Goal: Transaction & Acquisition: Purchase product/service

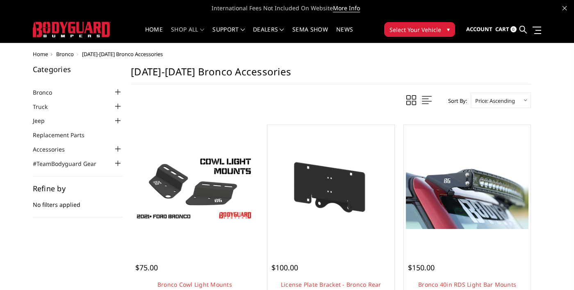
click at [147, 186] on img at bounding box center [194, 188] width 123 height 69
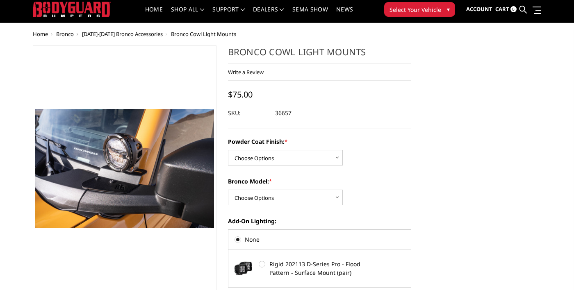
scroll to position [23, 0]
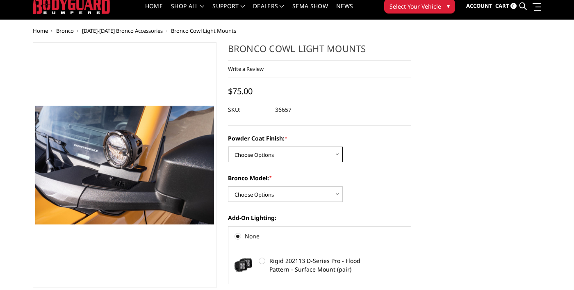
click at [330, 157] on select "Choose Options Bare Metal Textured Black Powder Coat" at bounding box center [285, 155] width 115 height 16
click at [374, 164] on div "Powder Coat Finish: * Choose Options Bare Metal Textured Black Powder Coat Bron…" at bounding box center [320, 209] width 184 height 150
click at [333, 196] on select "Choose Options Base/Badlands/Wildtrak/etc. Raptor" at bounding box center [285, 195] width 115 height 16
select select "4075"
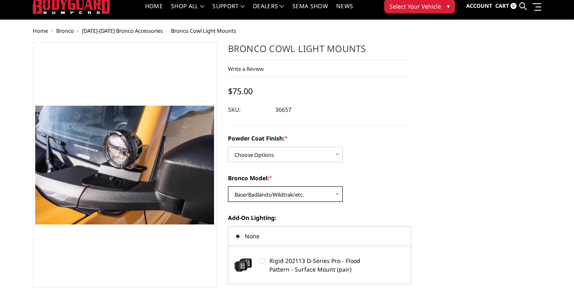
click at [228, 187] on select "Choose Options Base/Badlands/Wildtrak/etc. Raptor" at bounding box center [285, 195] width 115 height 16
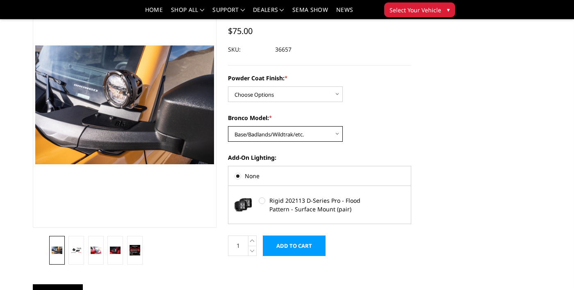
scroll to position [55, 0]
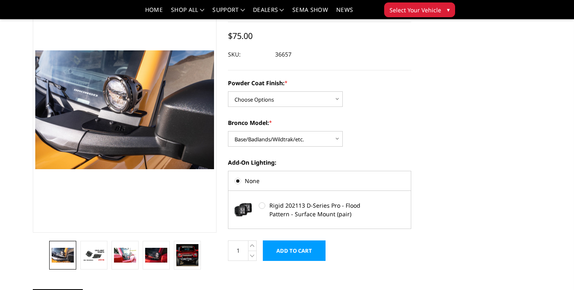
click at [262, 208] on label "Rigid 202113 D-Series Pro - Flood Pattern - Surface Mount (pair)" at bounding box center [319, 209] width 121 height 17
click at [259, 203] on input "Rigid 202113 D-Series Pro - Flood Pattern - Surface Mount (pair)" at bounding box center [259, 202] width 0 height 0
radio input "true"
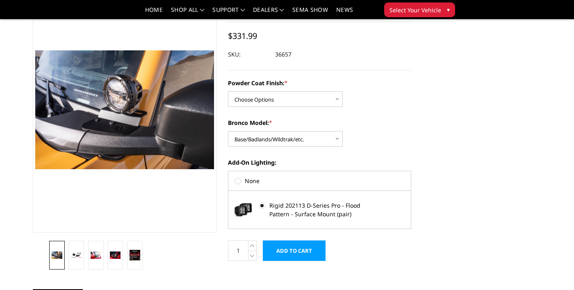
click at [92, 131] on img at bounding box center [295, 162] width 525 height 350
click at [85, 113] on img at bounding box center [295, 162] width 525 height 350
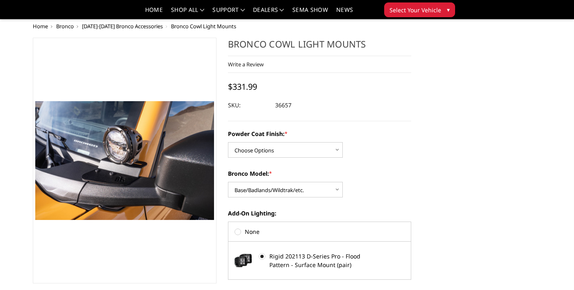
scroll to position [0, 0]
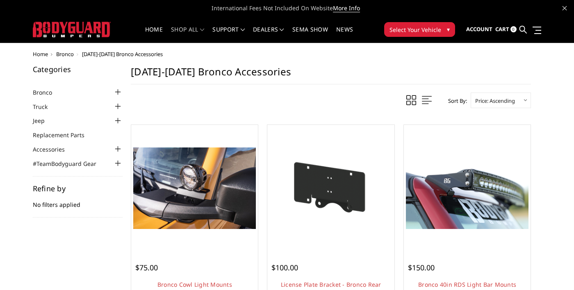
click at [115, 92] on div at bounding box center [118, 92] width 10 height 10
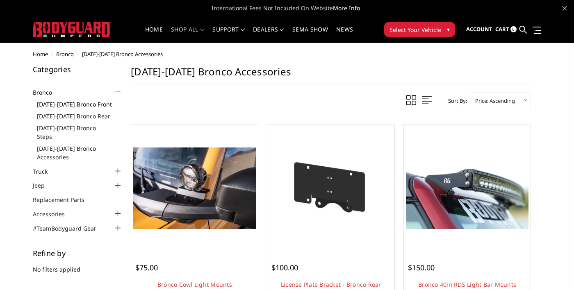
click at [52, 105] on link "[DATE]-[DATE] Bronco Front" at bounding box center [80, 104] width 86 height 9
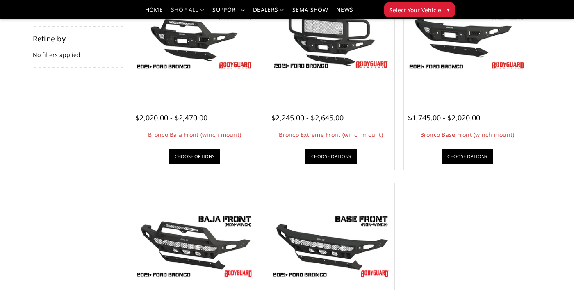
scroll to position [126, 0]
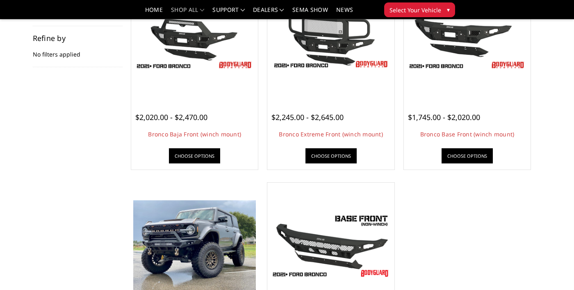
click at [157, 235] on img at bounding box center [194, 246] width 123 height 92
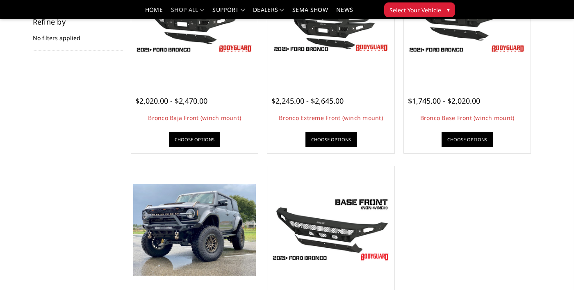
scroll to position [166, 0]
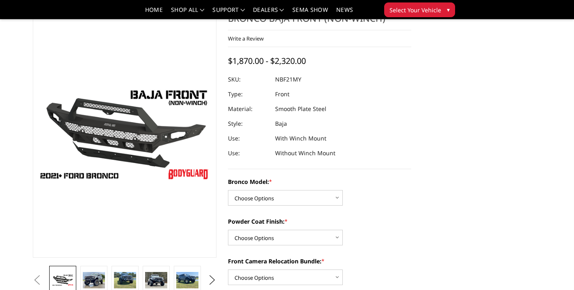
scroll to position [27, 0]
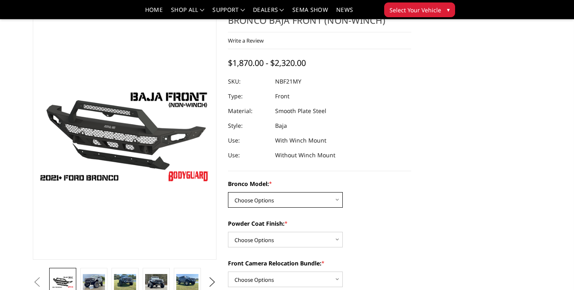
click at [336, 205] on select "Choose Options Base/Badlands/Wildtrak/etc. Raptor" at bounding box center [285, 200] width 115 height 16
select select "4032"
click at [228, 192] on select "Choose Options Base/Badlands/Wildtrak/etc. Raptor" at bounding box center [285, 200] width 115 height 16
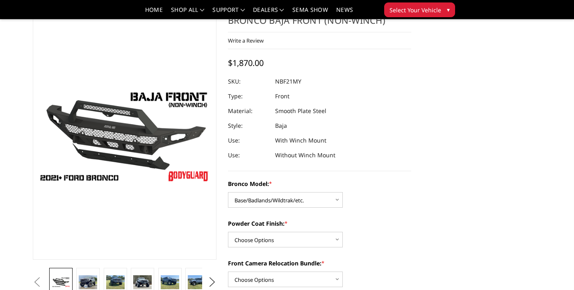
click at [96, 151] on img at bounding box center [295, 161] width 525 height 295
click at [86, 278] on img at bounding box center [88, 283] width 18 height 14
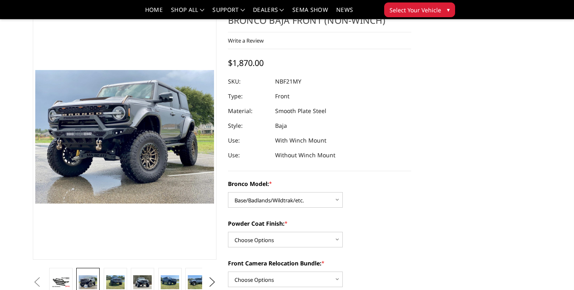
click at [100, 172] on img at bounding box center [124, 137] width 179 height 134
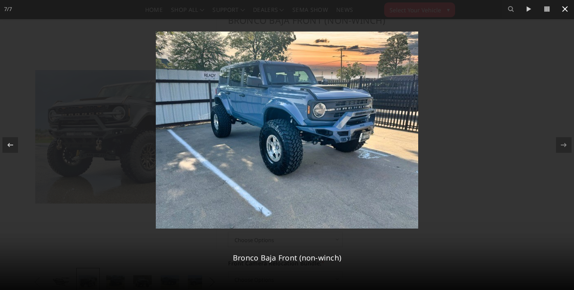
click at [561, 9] on icon at bounding box center [565, 9] width 10 height 10
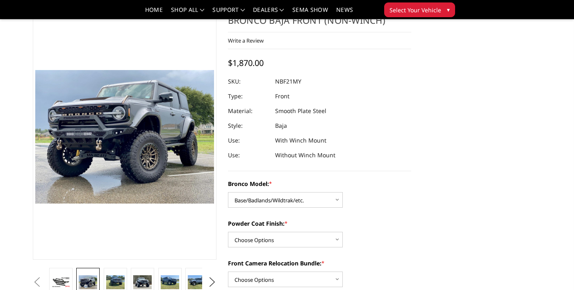
scroll to position [0, 63]
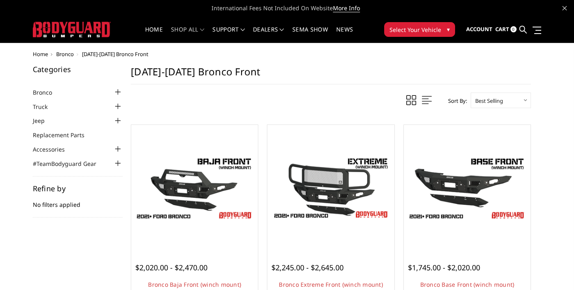
click at [114, 108] on div at bounding box center [118, 107] width 10 height 10
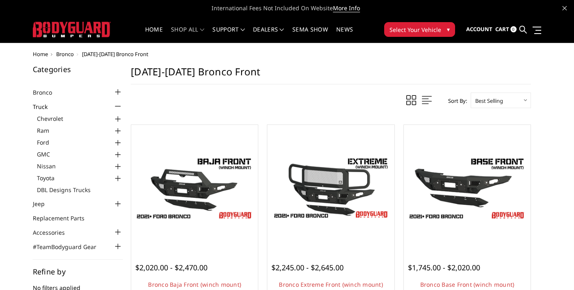
click at [115, 145] on div at bounding box center [118, 143] width 10 height 10
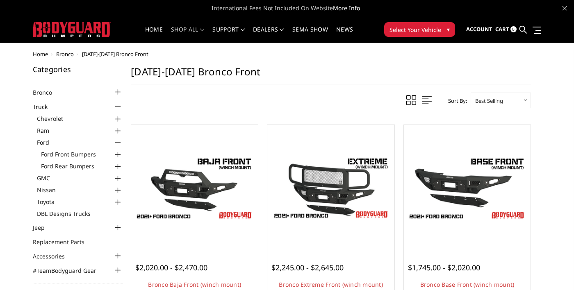
click at [114, 255] on div at bounding box center [118, 256] width 10 height 10
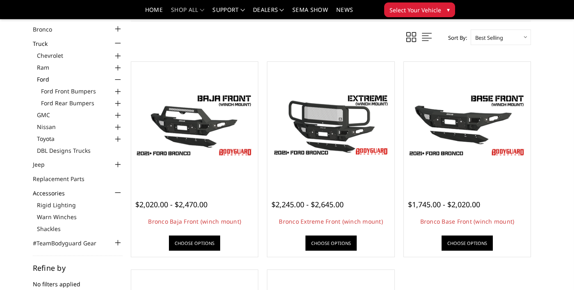
scroll to position [43, 0]
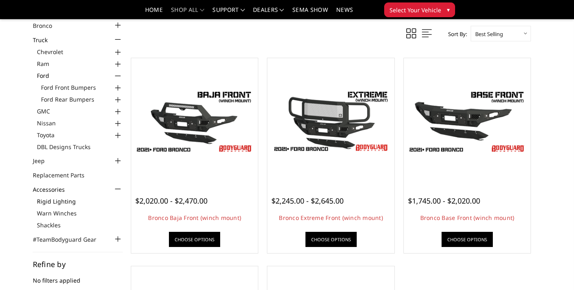
click at [55, 200] on link "Rigid Lighting" at bounding box center [80, 201] width 86 height 9
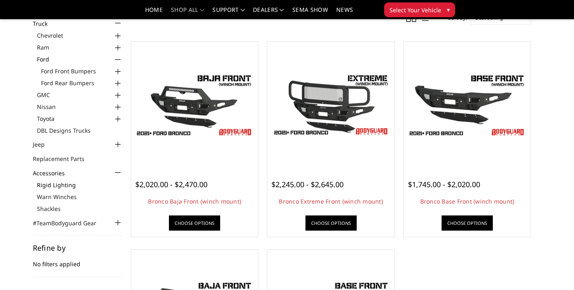
scroll to position [82, 0]
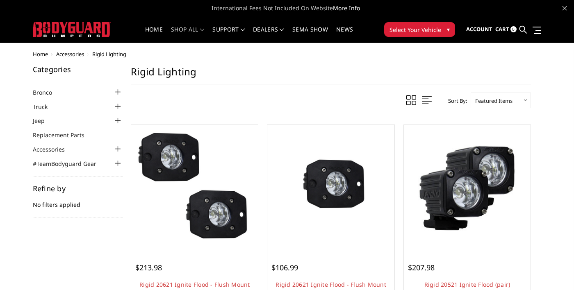
click at [114, 109] on div at bounding box center [118, 107] width 10 height 10
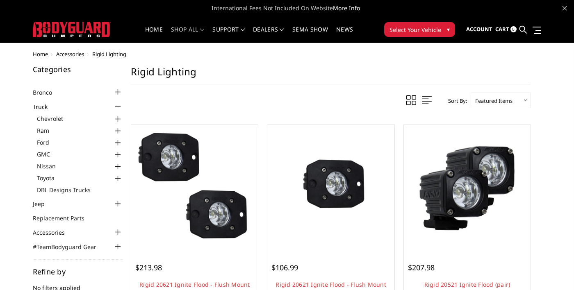
click at [113, 145] on div at bounding box center [118, 143] width 10 height 10
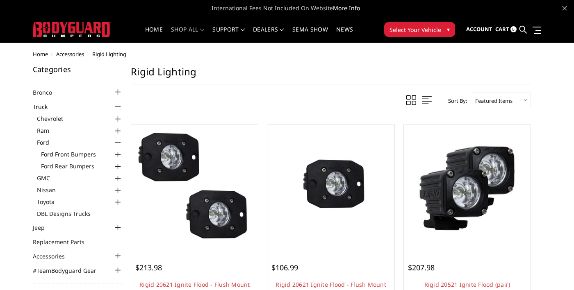
click at [71, 153] on link "Ford Front Bumpers" at bounding box center [82, 154] width 82 height 9
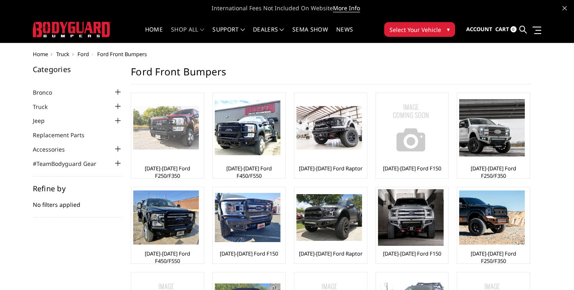
click at [177, 135] on img at bounding box center [166, 128] width 66 height 44
